Goal: Task Accomplishment & Management: Use online tool/utility

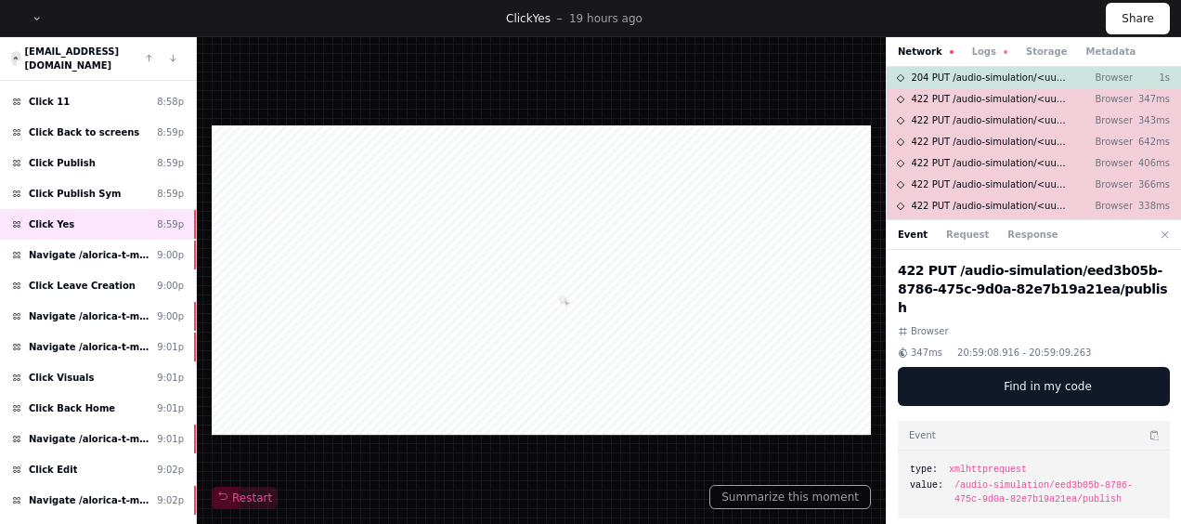
scroll to position [362, 0]
click at [252, 488] on button "Restart" at bounding box center [245, 497] width 66 height 22
click at [182, 239] on div "Navigate /alorica-t-mobile/audio-simulation/*/create-sym 9:00p" at bounding box center [98, 254] width 196 height 31
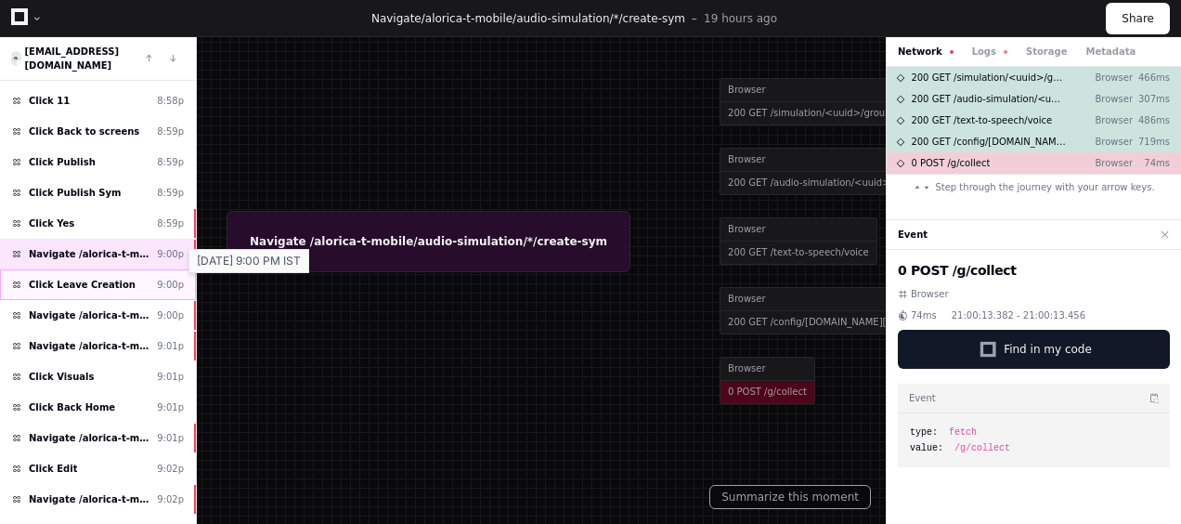
click at [175, 278] on div "9:00p" at bounding box center [170, 285] width 27 height 14
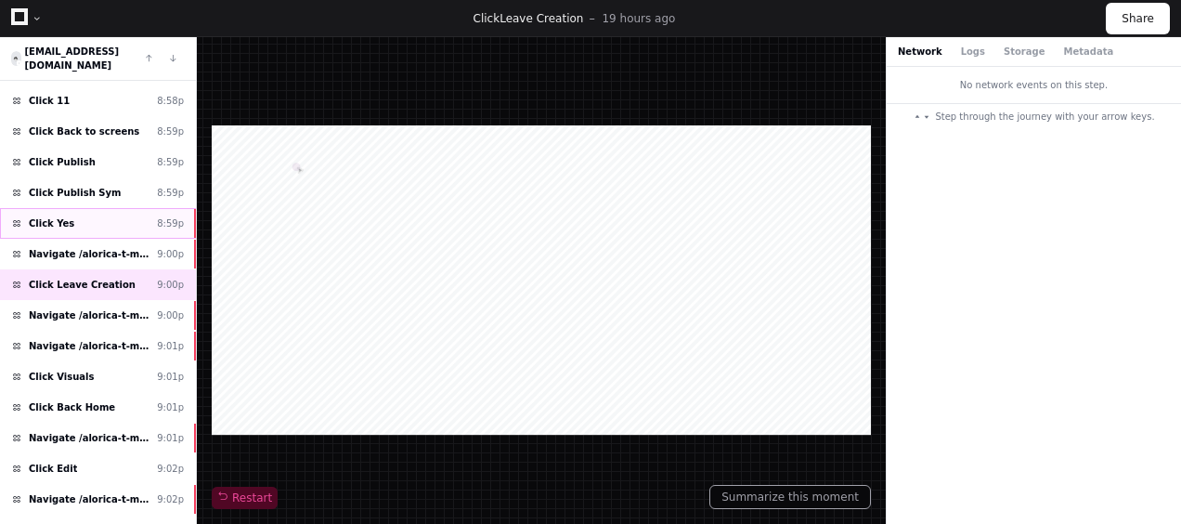
click at [123, 208] on div "Click Yes 8:59p" at bounding box center [98, 223] width 196 height 31
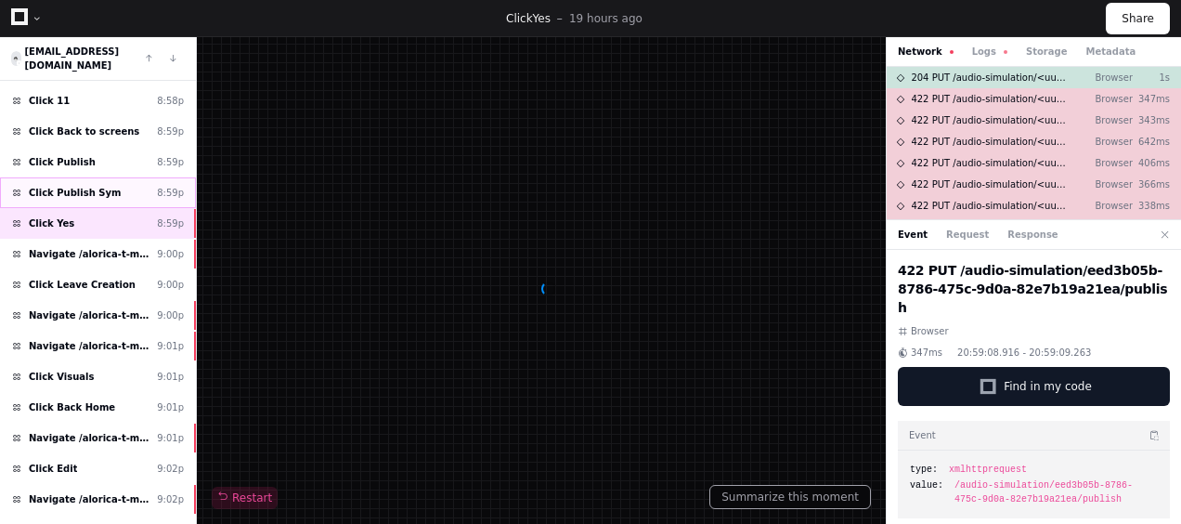
click at [112, 177] on div "Click Publish Sym 8:59p" at bounding box center [98, 192] width 196 height 31
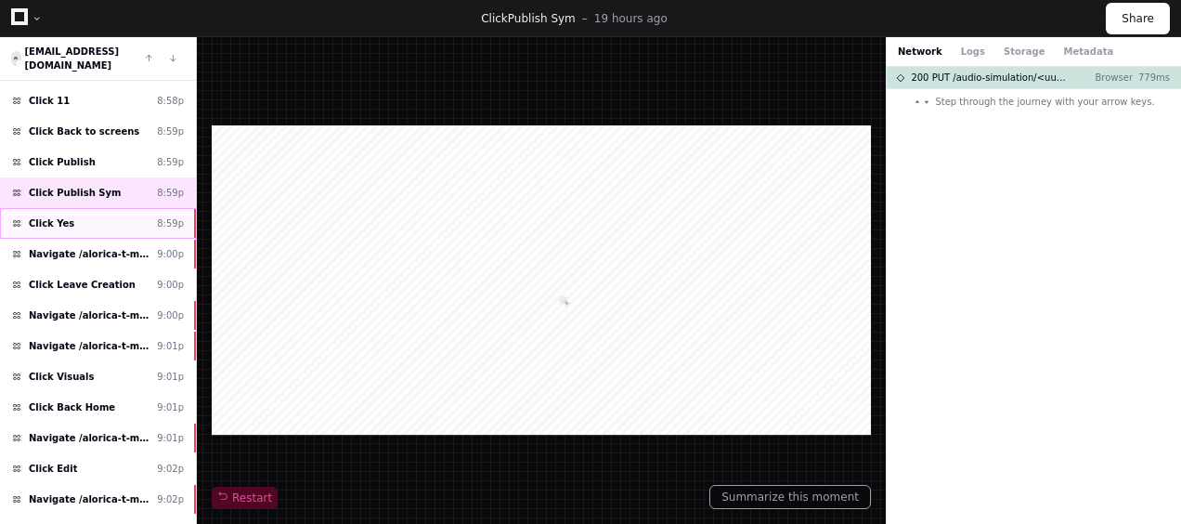
click at [110, 208] on div "Click Yes 8:59p" at bounding box center [98, 223] width 196 height 31
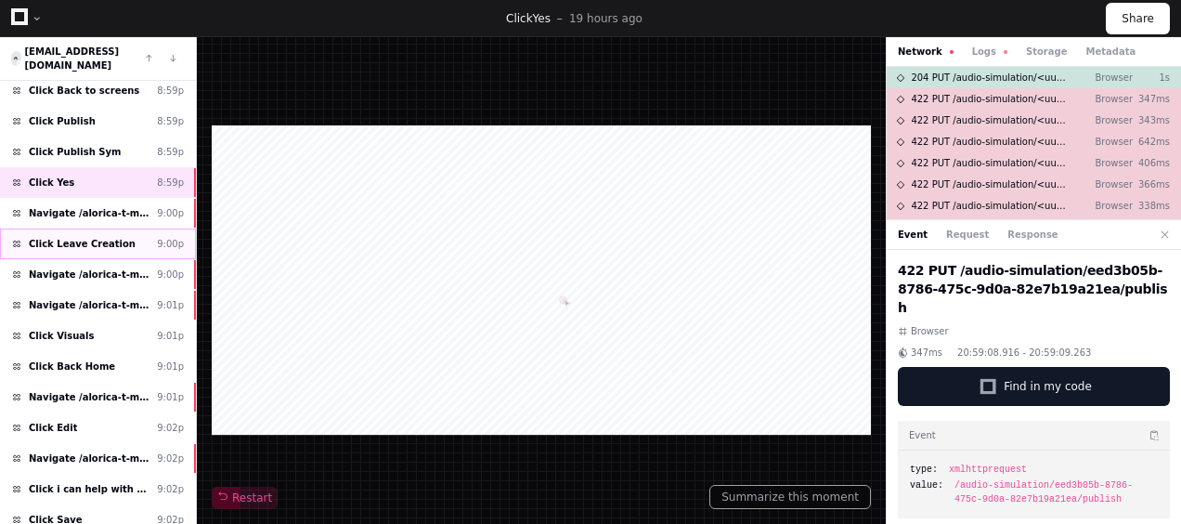
scroll to position [410, 0]
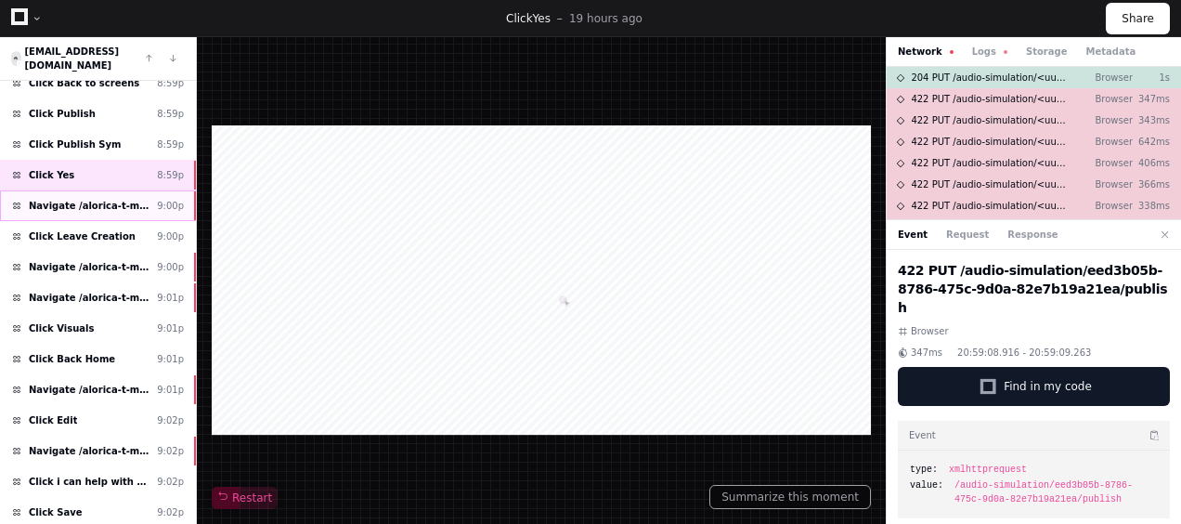
click at [134, 190] on div "Navigate /alorica-t-mobile/audio-simulation/*/create-sym 9:00p" at bounding box center [98, 205] width 196 height 31
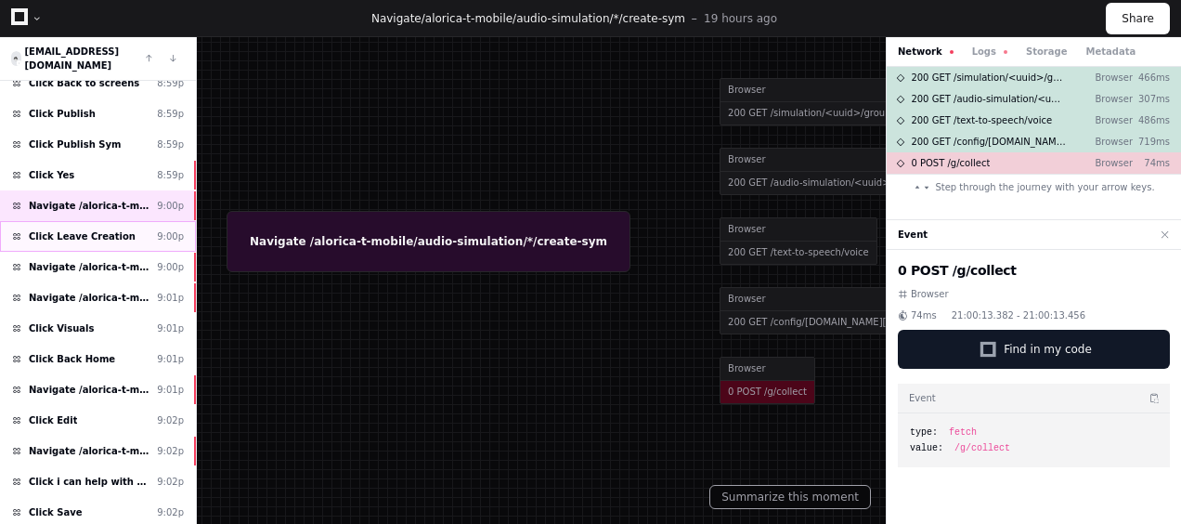
click at [138, 221] on div "Click Leave Creation 9:00p" at bounding box center [98, 236] width 196 height 31
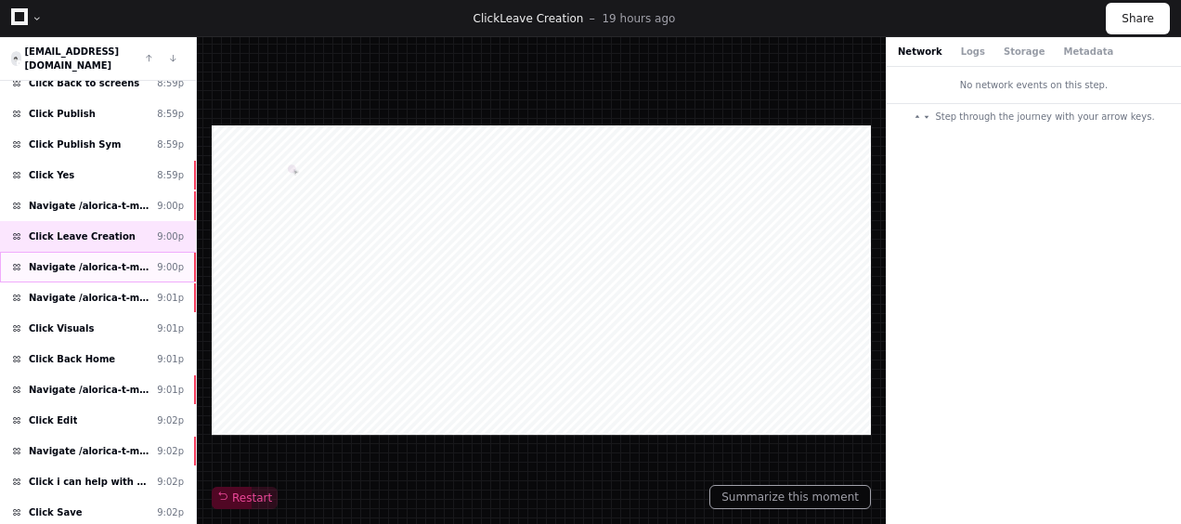
click at [138, 260] on span "Navigate /alorica-t-mobile/sym" at bounding box center [89, 267] width 121 height 14
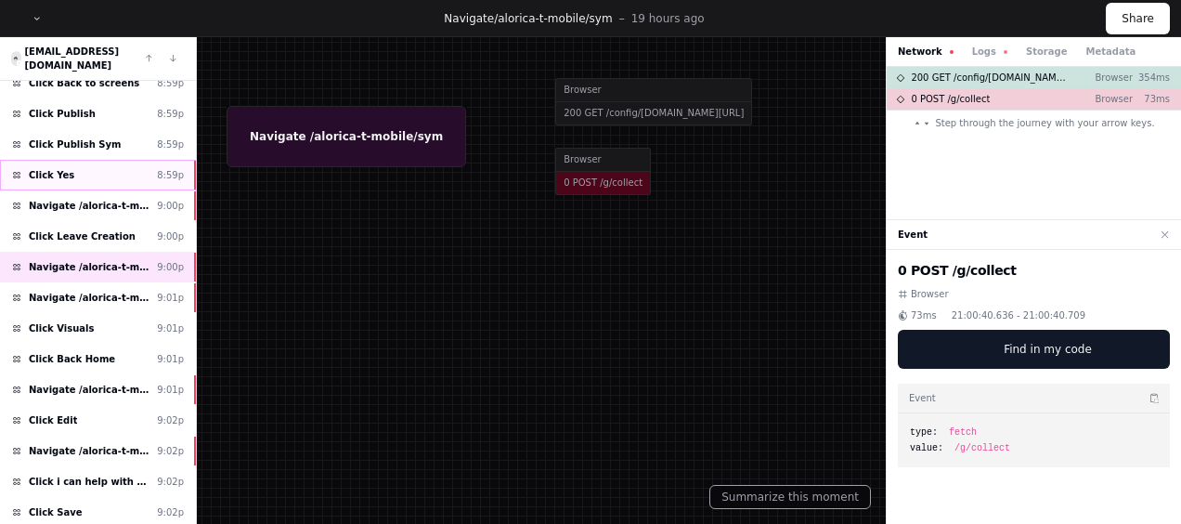
scroll to position [375, 0]
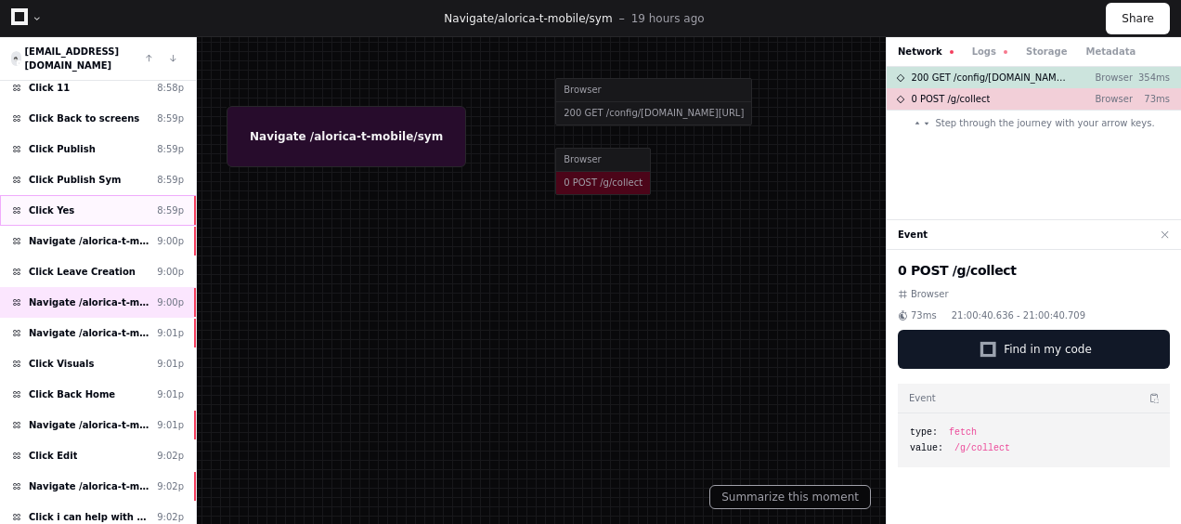
click at [97, 195] on div "Click Yes 8:59p" at bounding box center [98, 210] width 196 height 31
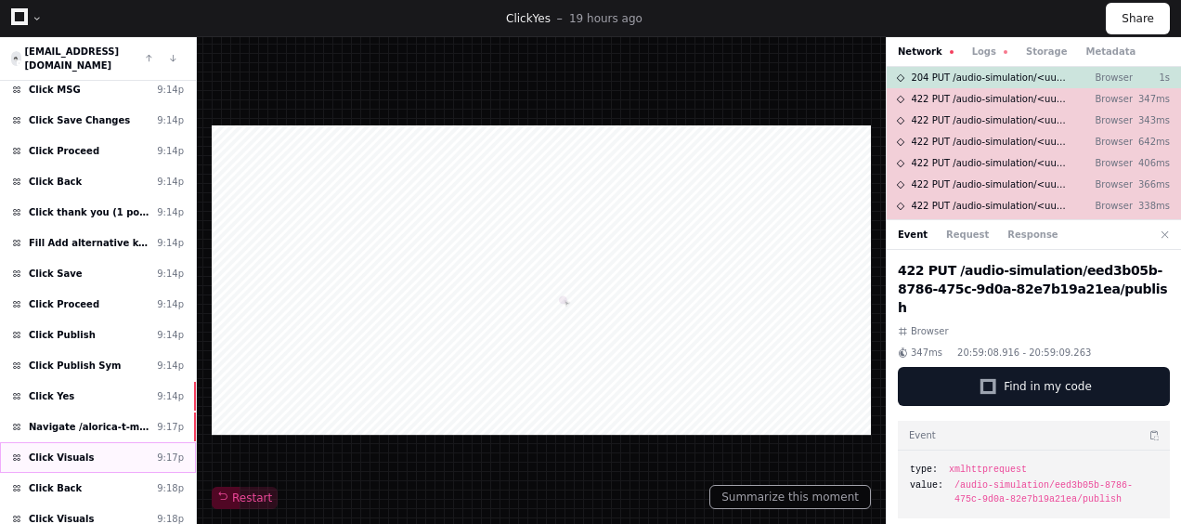
scroll to position [2483, 0]
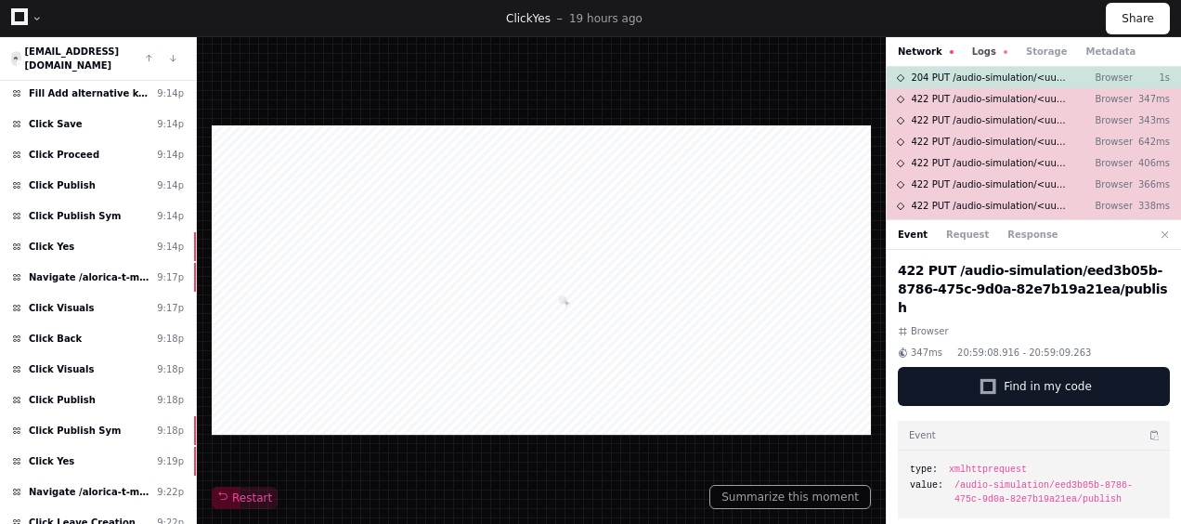
click at [984, 46] on button "Logs" at bounding box center [989, 52] width 35 height 14
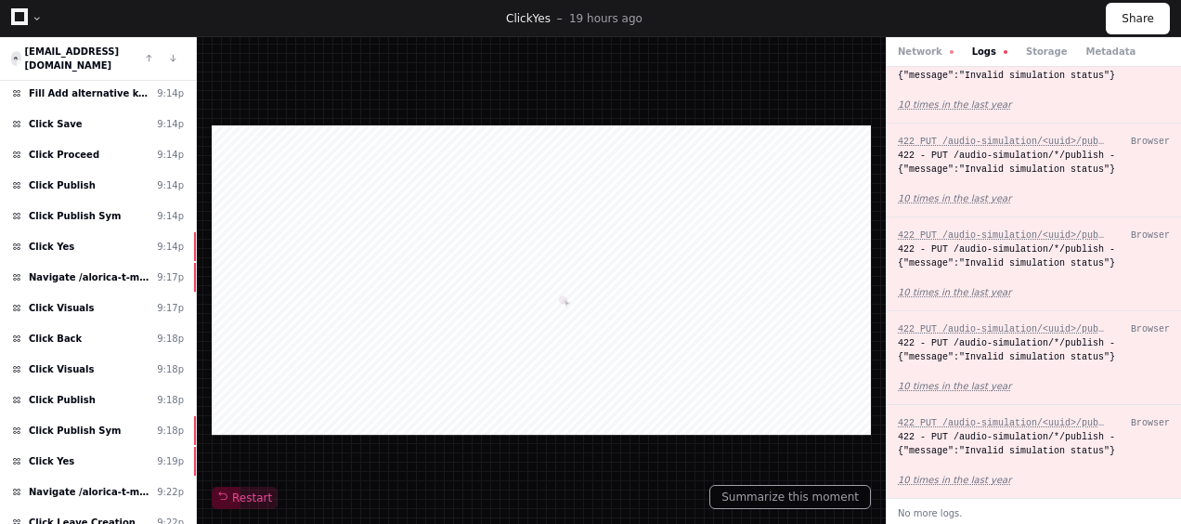
scroll to position [0, 0]
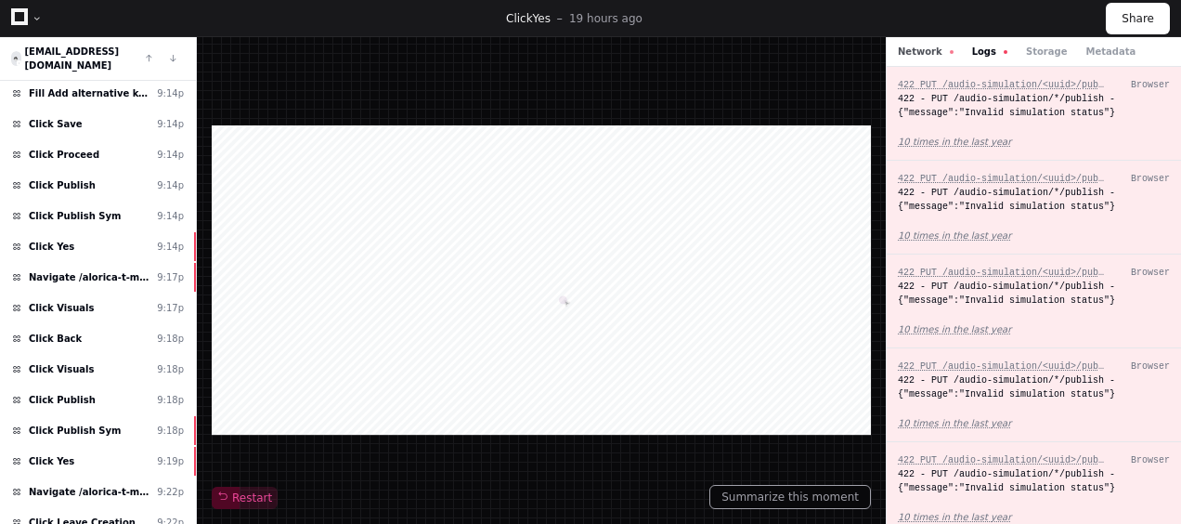
click at [924, 57] on button "Network" at bounding box center [926, 52] width 56 height 14
